Goal: Task Accomplishment & Management: Use online tool/utility

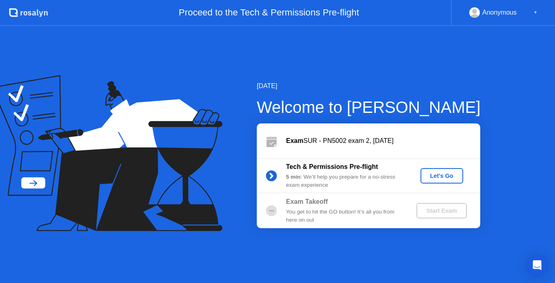
click at [433, 175] on div "Let's Go" at bounding box center [441, 176] width 36 height 6
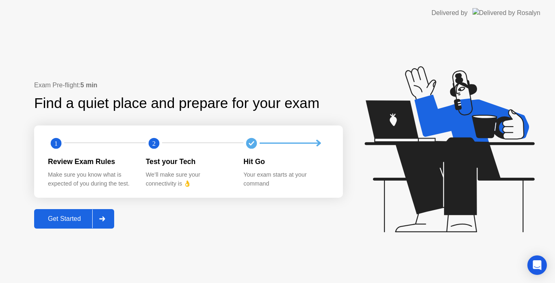
click at [74, 216] on div "Get Started" at bounding box center [65, 218] width 56 height 7
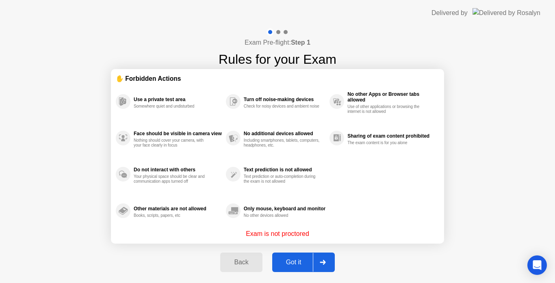
click at [74, 216] on div "Exam Pre-flight: Step 1 Rules for your Exam ✋ Forbidden Actions Use a private t…" at bounding box center [277, 154] width 555 height 257
click at [303, 268] on button "Got it" at bounding box center [303, 262] width 63 height 19
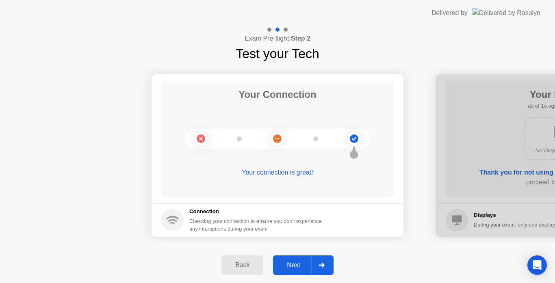
click at [319, 266] on icon at bounding box center [321, 265] width 6 height 5
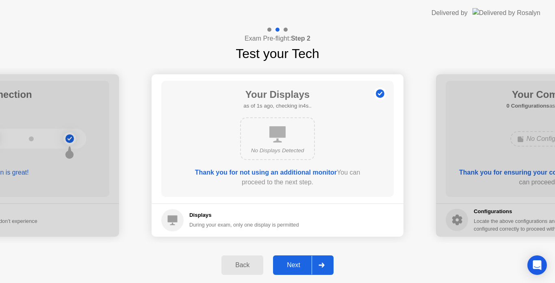
click at [322, 272] on div at bounding box center [320, 265] width 19 height 19
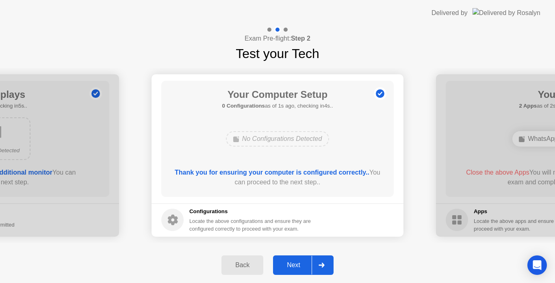
click at [321, 261] on div at bounding box center [320, 265] width 19 height 19
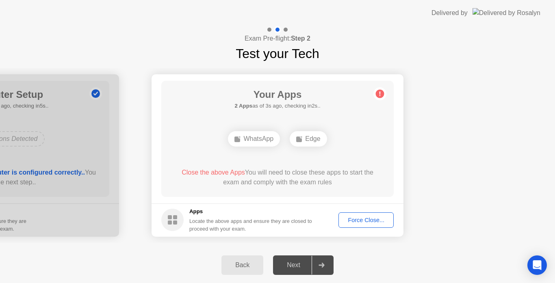
click at [354, 221] on div "Force Close..." at bounding box center [366, 220] width 50 height 6
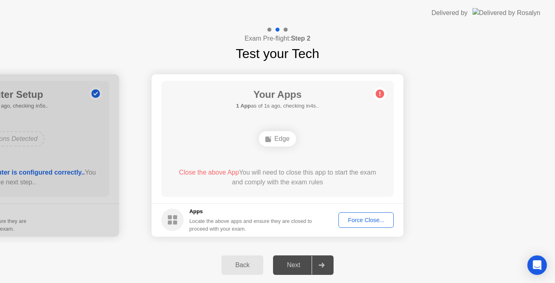
click at [365, 223] on div "Force Close..." at bounding box center [366, 220] width 50 height 6
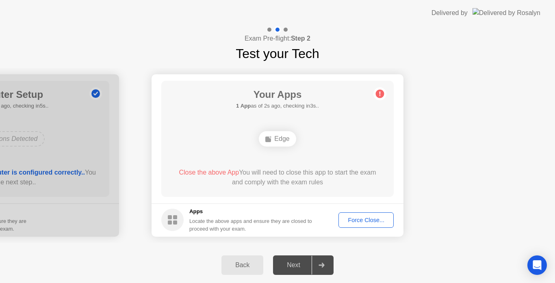
click at [356, 222] on div "Force Close..." at bounding box center [366, 220] width 50 height 6
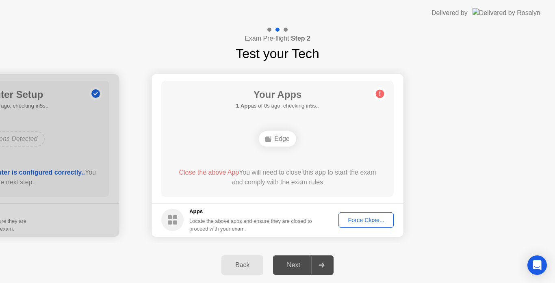
click at [378, 95] on circle at bounding box center [380, 93] width 9 height 9
click at [207, 171] on span "Close the above App" at bounding box center [209, 172] width 60 height 7
click at [364, 222] on div "Force Close..." at bounding box center [366, 220] width 50 height 6
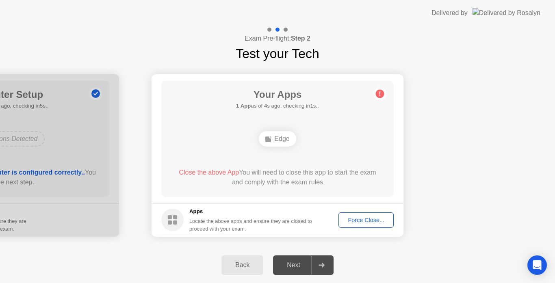
click at [356, 217] on div "Force Close..." at bounding box center [366, 220] width 50 height 6
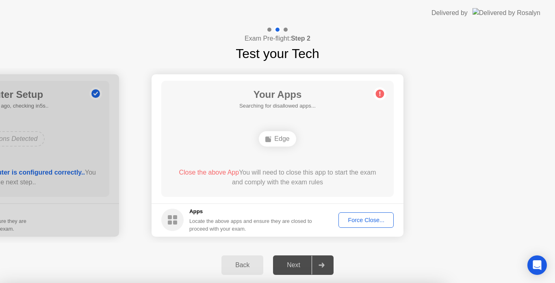
drag, startPoint x: 293, startPoint y: 189, endPoint x: 293, endPoint y: 198, distance: 9.3
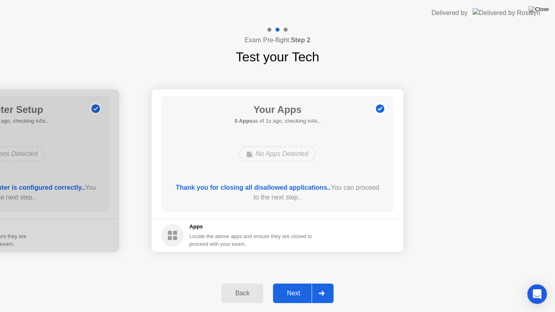
click at [303, 283] on div "Next" at bounding box center [293, 292] width 36 height 7
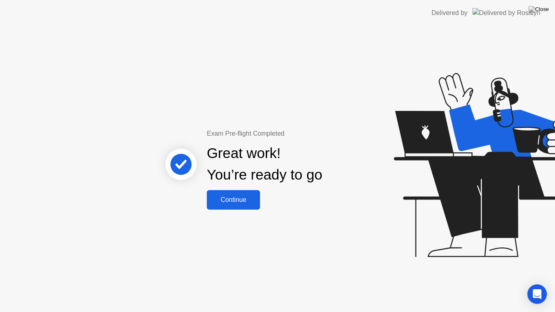
click at [235, 199] on div "Continue" at bounding box center [233, 199] width 48 height 7
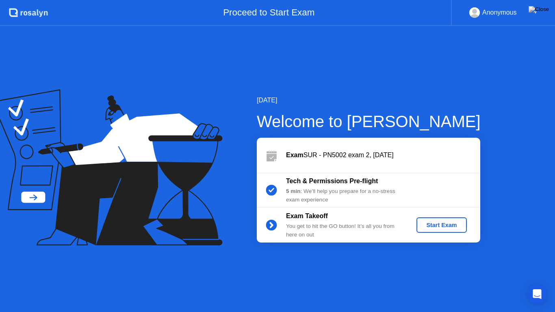
click at [431, 225] on div "Start Exam" at bounding box center [440, 225] width 43 height 6
